Goal: Information Seeking & Learning: Find specific page/section

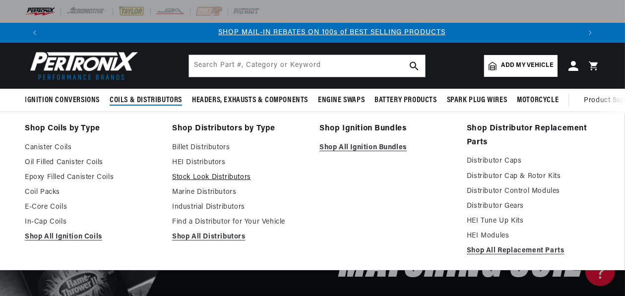
scroll to position [0, 536]
click at [195, 175] on link "Stock Look Distributors" at bounding box center [238, 178] width 133 height 12
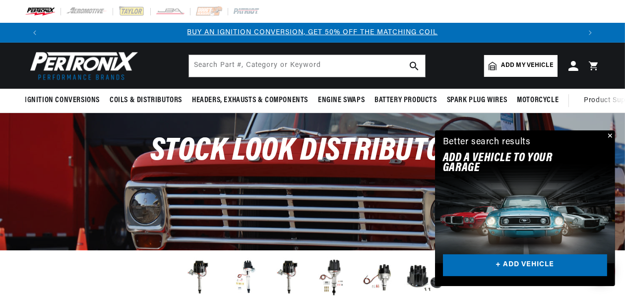
click at [608, 133] on button "Close" at bounding box center [609, 136] width 12 height 12
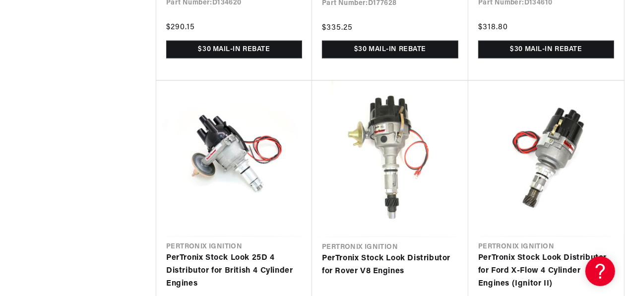
scroll to position [1200, 0]
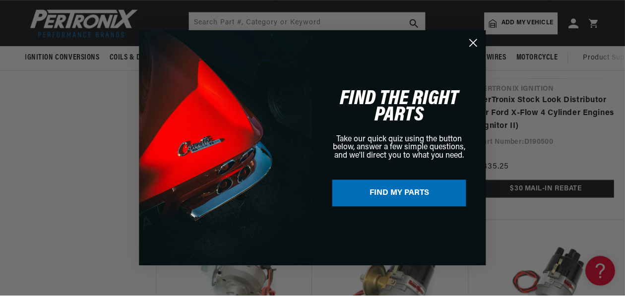
scroll to position [0, 537]
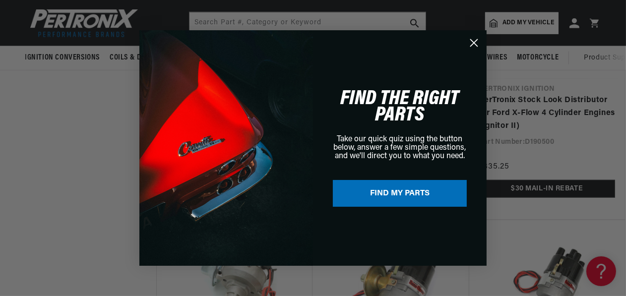
click at [476, 45] on icon "Close dialog" at bounding box center [474, 43] width 7 height 7
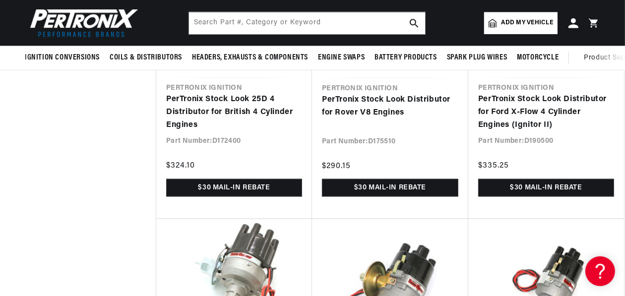
scroll to position [0, 1071]
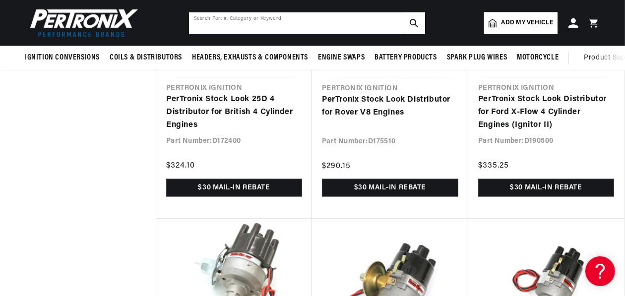
click at [251, 28] on input "text" at bounding box center [307, 23] width 236 height 22
type input "w0724"
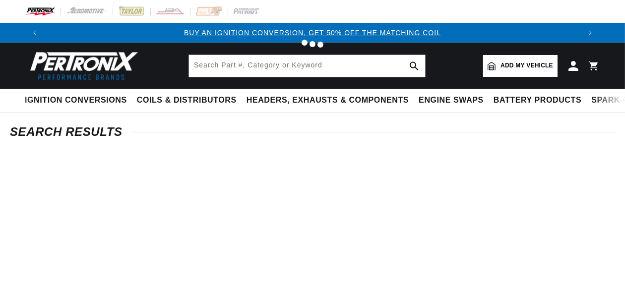
type input "w0724"
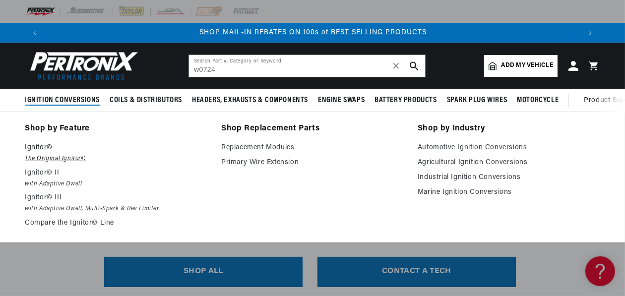
scroll to position [0, 536]
click at [64, 150] on p "Ignitor©" at bounding box center [116, 148] width 183 height 12
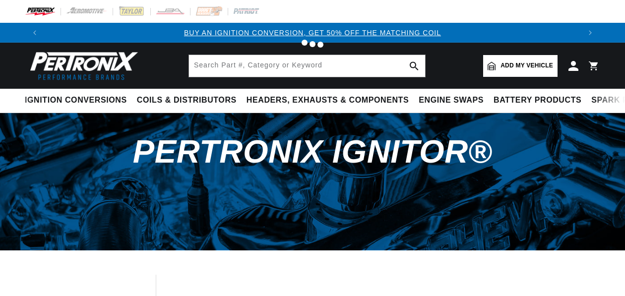
click at [64, 150] on div at bounding box center [312, 148] width 625 height 296
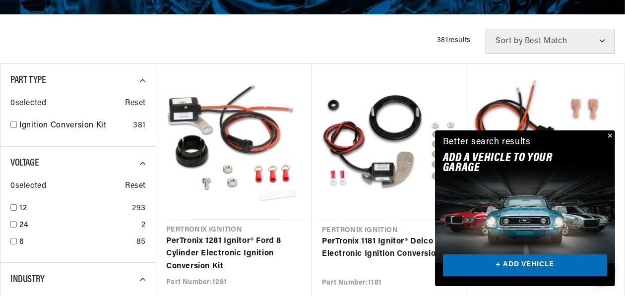
scroll to position [255, 0]
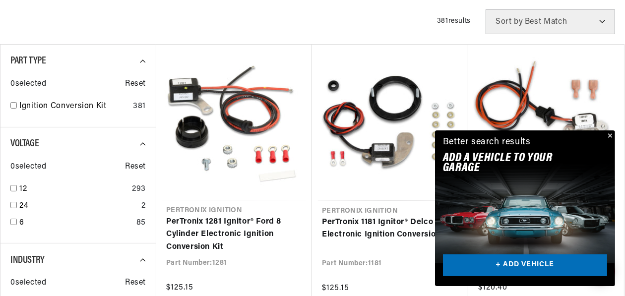
click at [612, 135] on button "Close" at bounding box center [609, 136] width 12 height 12
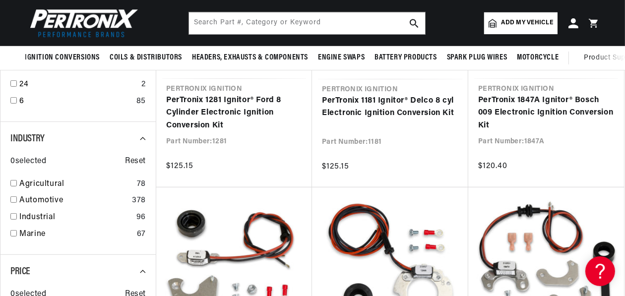
scroll to position [373, 0]
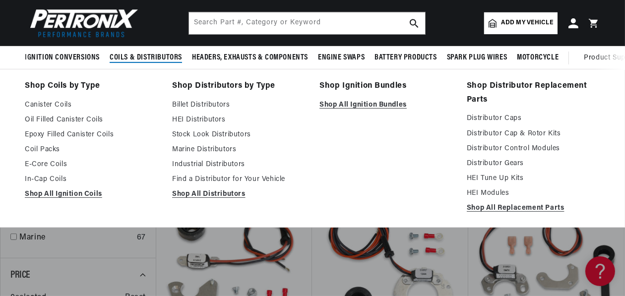
click at [156, 55] on span "Coils & Distributors" at bounding box center [146, 58] width 72 height 10
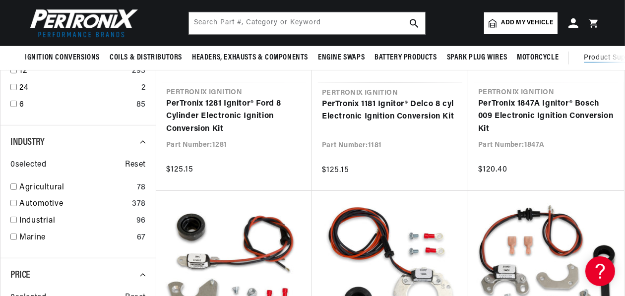
scroll to position [0, 0]
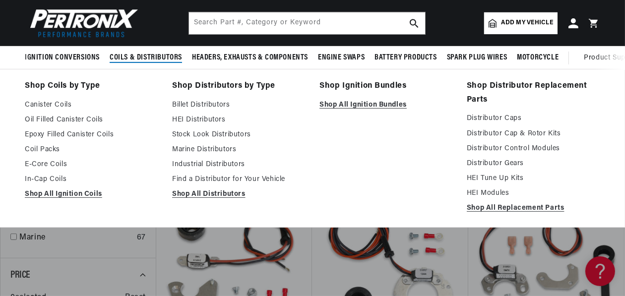
click at [152, 53] on span "Coils & Distributors" at bounding box center [146, 58] width 72 height 10
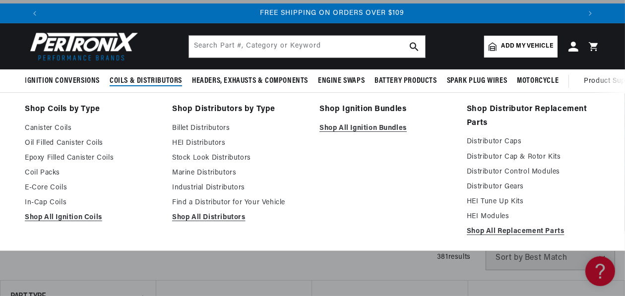
scroll to position [0, 1071]
click at [194, 127] on link "Billet Distributors" at bounding box center [238, 129] width 133 height 12
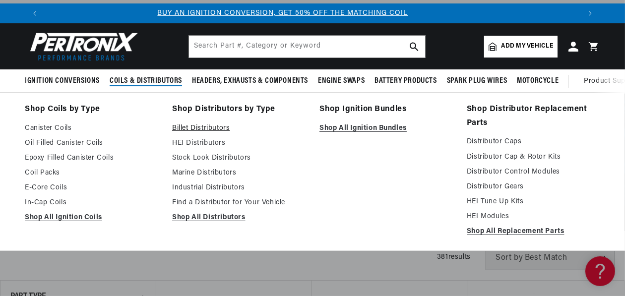
scroll to position [0, 0]
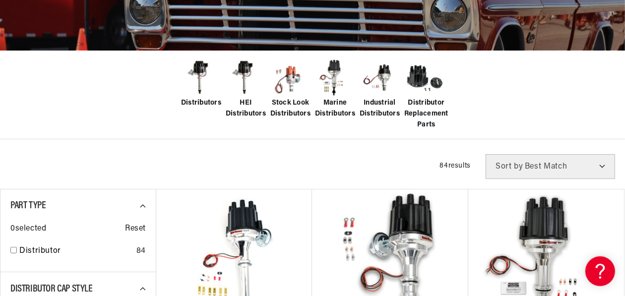
scroll to position [236, 0]
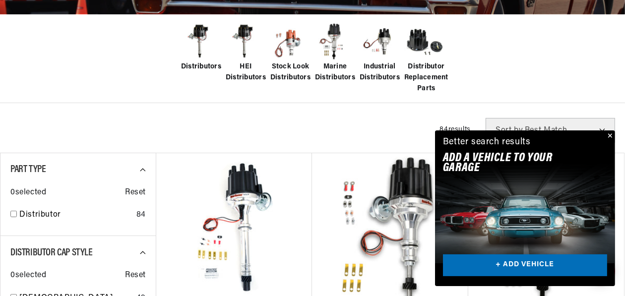
click at [608, 134] on button "Close" at bounding box center [609, 136] width 12 height 12
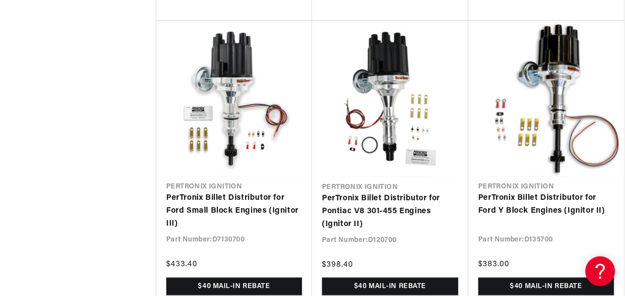
scroll to position [0, 448]
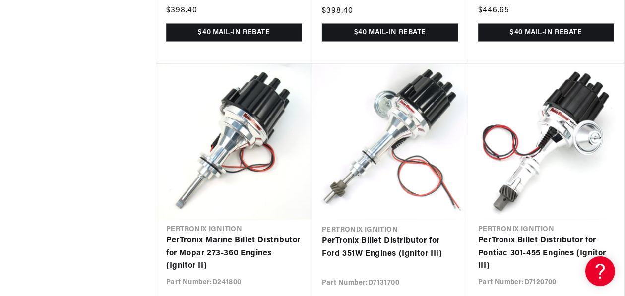
scroll to position [0, 536]
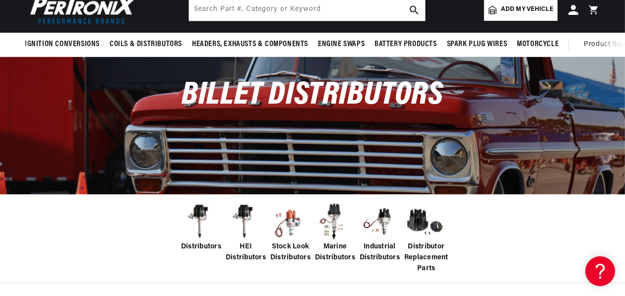
scroll to position [19, 0]
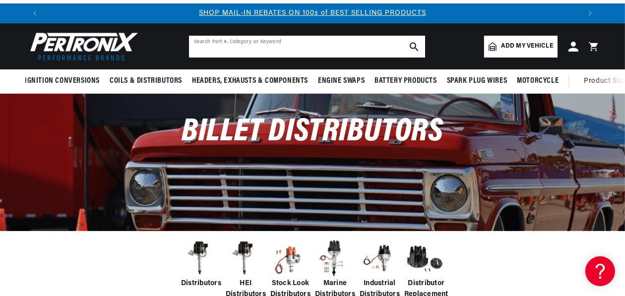
click at [363, 48] on input "text" at bounding box center [307, 47] width 236 height 22
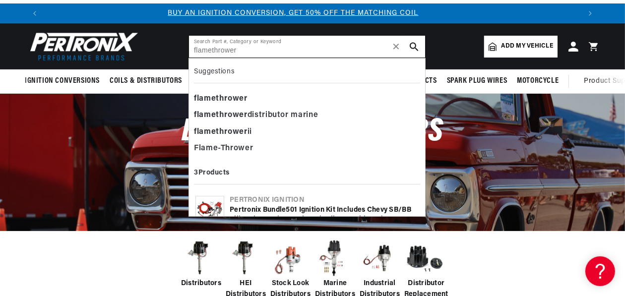
scroll to position [0, 0]
type input "flamethrower"
drag, startPoint x: 325, startPoint y: 127, endPoint x: 256, endPoint y: 126, distance: 68.9
click at [256, 126] on div "flamethrower ii" at bounding box center [307, 132] width 226 height 17
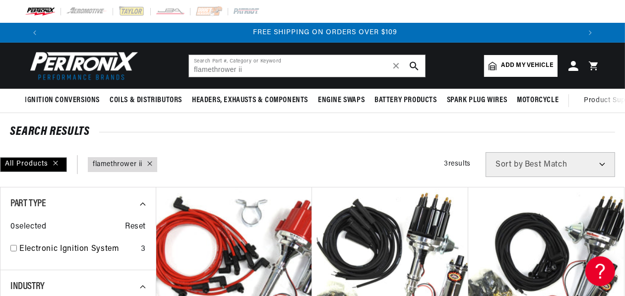
scroll to position [0, 1071]
click at [416, 62] on icon "search button" at bounding box center [414, 66] width 9 height 9
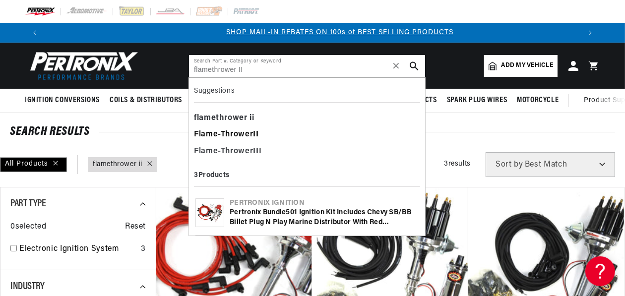
scroll to position [0, 536]
click at [263, 130] on div "Flame-Thrower II" at bounding box center [307, 134] width 226 height 17
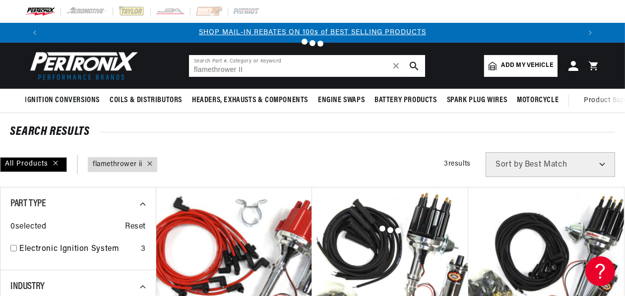
type input "Flame-Thrower II"
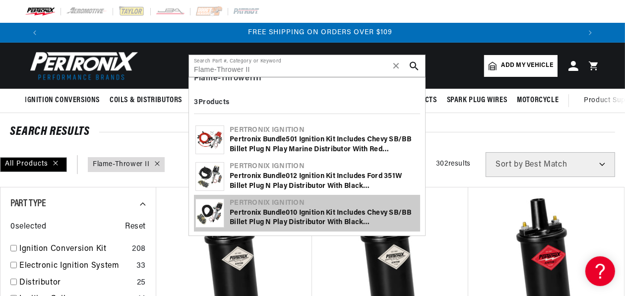
scroll to position [0, 1071]
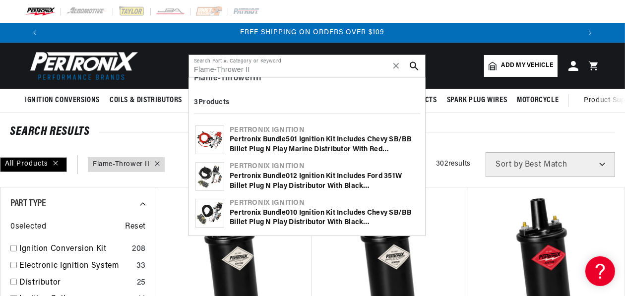
click at [452, 130] on div "SEARCH RESULTS" at bounding box center [312, 132] width 605 height 10
